Goal: Task Accomplishment & Management: Use online tool/utility

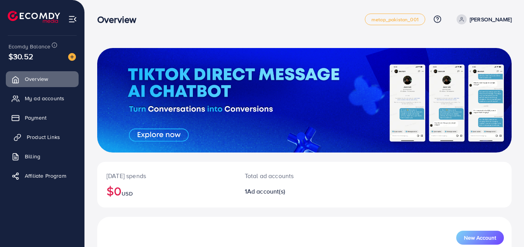
click at [45, 138] on span "Product Links" at bounding box center [43, 137] width 33 height 8
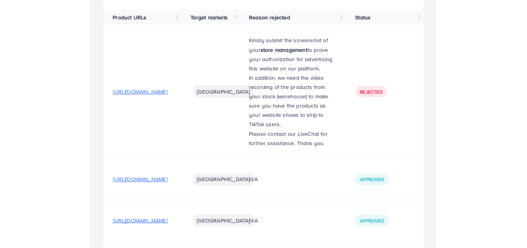
scroll to position [72, 0]
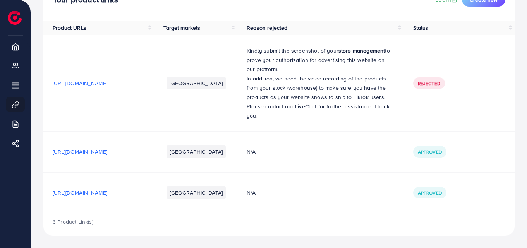
drag, startPoint x: 200, startPoint y: 155, endPoint x: 33, endPoint y: 148, distance: 166.7
click at [33, 148] on div "Your product links Learn Create new Product URLs Target markets Reason rejected…" at bounding box center [279, 93] width 496 height 312
click at [107, 163] on td "[URL][DOMAIN_NAME]" at bounding box center [98, 152] width 111 height 41
drag, startPoint x: 52, startPoint y: 150, endPoint x: 196, endPoint y: 153, distance: 144.6
click at [154, 153] on td "[URL][DOMAIN_NAME]" at bounding box center [98, 152] width 111 height 41
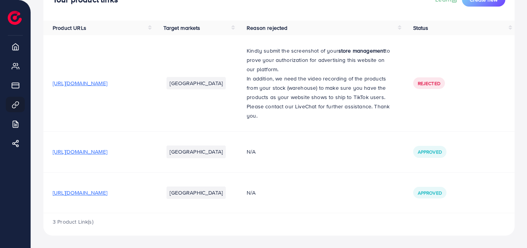
copy span "[URL]"
click at [387, 7] on div "Your product links Learn Create new" at bounding box center [279, 3] width 472 height 36
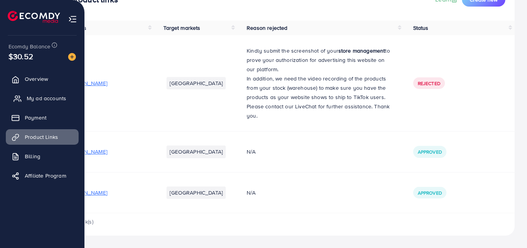
click at [46, 98] on span "My ad accounts" at bounding box center [47, 99] width 40 height 8
